Goal: Transaction & Acquisition: Register for event/course

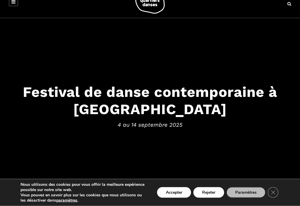
scroll to position [15, 0]
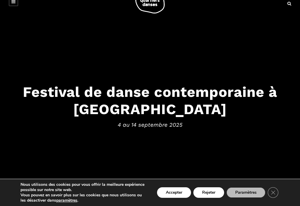
click at [211, 198] on button "Rejeter" at bounding box center [208, 192] width 31 height 11
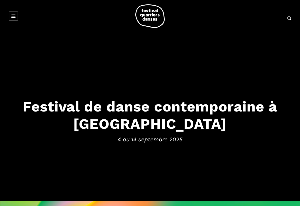
click at [250, 129] on h3 "Festival de danse contemporaine à Montréal" at bounding box center [150, 115] width 288 height 35
click at [258, 129] on h3 "Festival de danse contemporaine à Montréal" at bounding box center [150, 115] width 288 height 35
click at [262, 133] on div "Festival de danse contemporaine à Montréal 4 au 14 septembre 2025" at bounding box center [150, 122] width 300 height 49
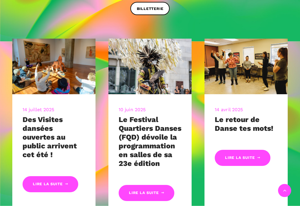
scroll to position [208, 0]
click at [64, 182] on link "Lire la suite" at bounding box center [51, 184] width 56 height 16
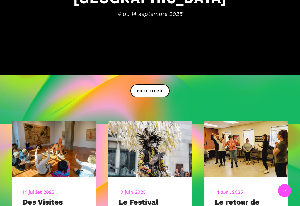
scroll to position [145, 0]
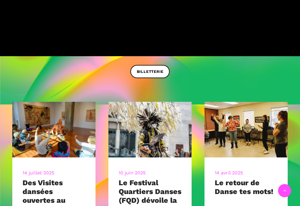
click at [152, 74] on span "BILLETTERIE" at bounding box center [150, 72] width 27 height 6
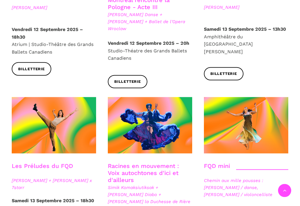
scroll to position [766, 0]
click at [174, 97] on span at bounding box center [150, 125] width 84 height 57
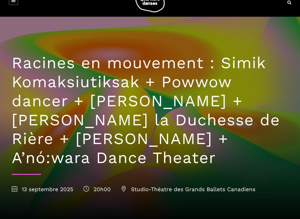
scroll to position [12, 0]
